Goal: Task Accomplishment & Management: Manage account settings

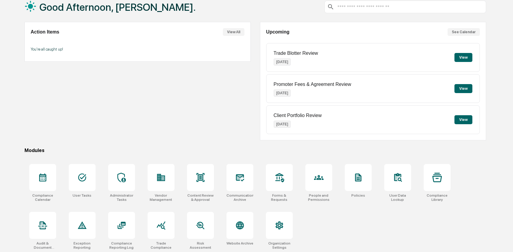
scroll to position [39, 0]
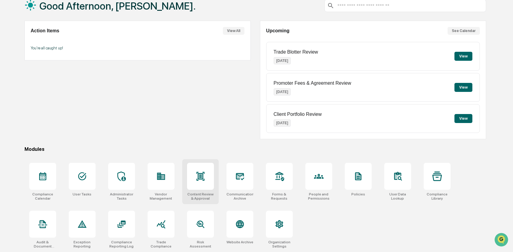
click at [205, 179] on icon at bounding box center [201, 176] width 10 height 10
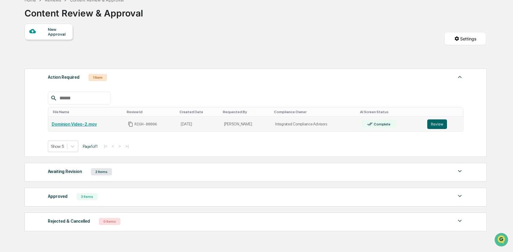
scroll to position [38, 0]
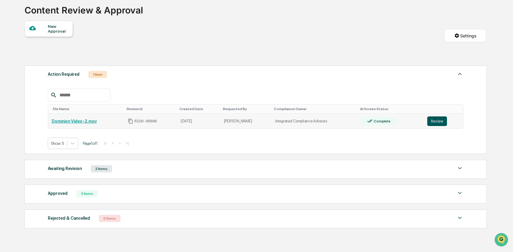
click at [437, 124] on button "Review" at bounding box center [437, 121] width 20 height 10
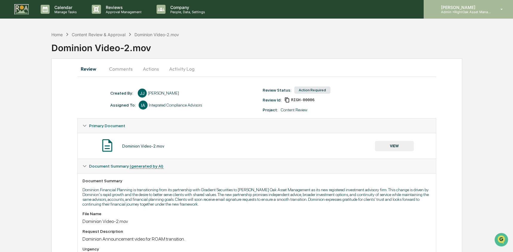
click at [462, 12] on p "Admin • RightOak Asset Management, LLC" at bounding box center [464, 12] width 56 height 4
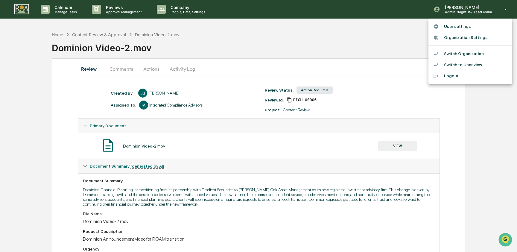
click at [461, 53] on li "Switch Organization" at bounding box center [470, 53] width 84 height 11
